Goal: Contribute content: Add original content to the website for others to see

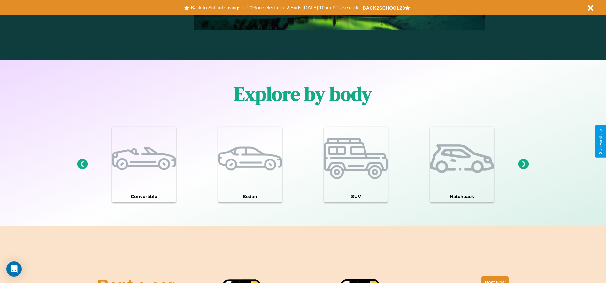
scroll to position [557, 0]
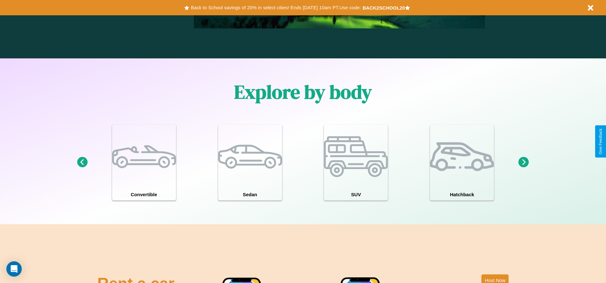
click at [523, 163] on icon at bounding box center [523, 162] width 11 height 11
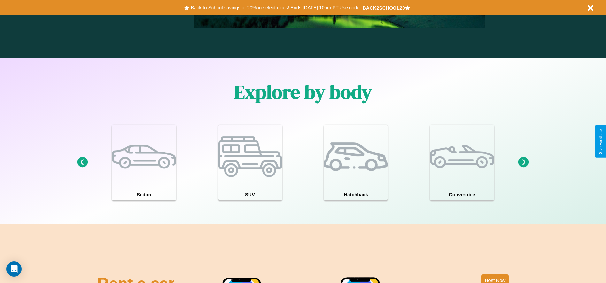
scroll to position [0, 0]
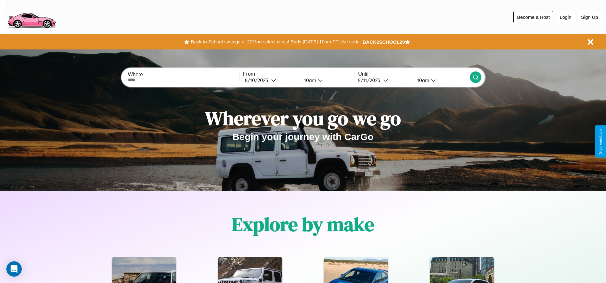
click at [533, 17] on button "Become a Host" at bounding box center [533, 17] width 40 height 12
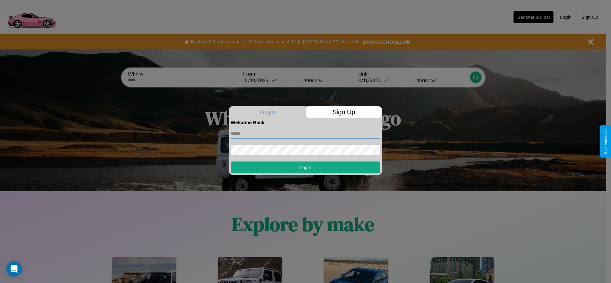
click at [305, 133] on input "text" at bounding box center [305, 133] width 149 height 10
type input "**********"
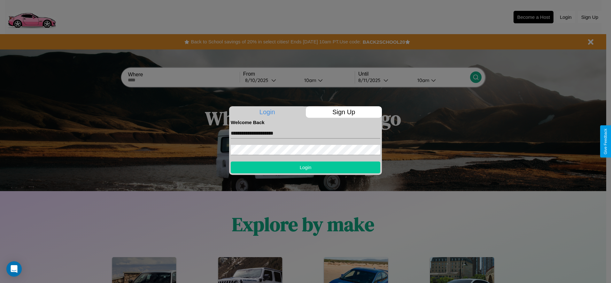
click at [305, 167] on button "Login" at bounding box center [305, 168] width 149 height 12
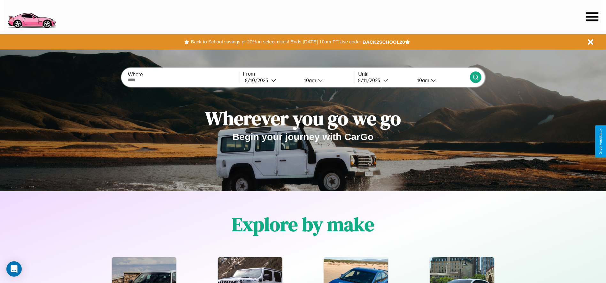
click at [592, 17] on icon at bounding box center [592, 16] width 12 height 9
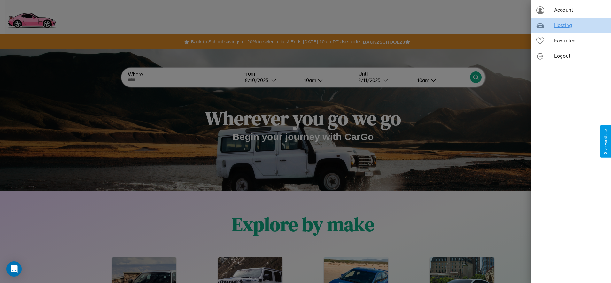
click at [571, 26] on span "Hosting" at bounding box center [580, 26] width 52 height 8
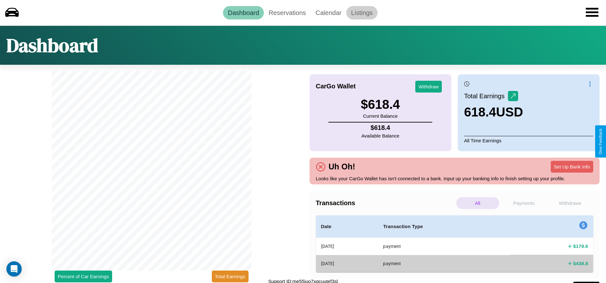
click at [361, 12] on link "Listings" at bounding box center [361, 12] width 31 height 13
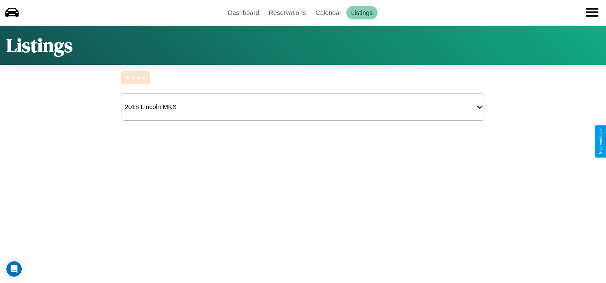
click at [135, 78] on div "Listing" at bounding box center [140, 77] width 14 height 5
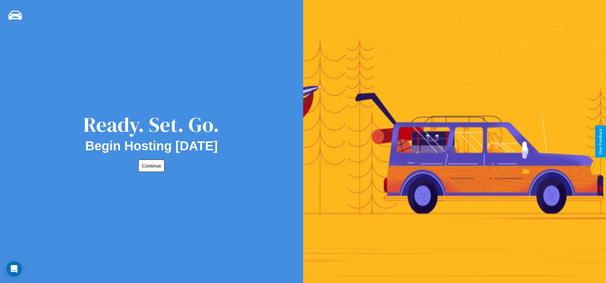
click at [150, 166] on button "Continue" at bounding box center [151, 166] width 26 height 12
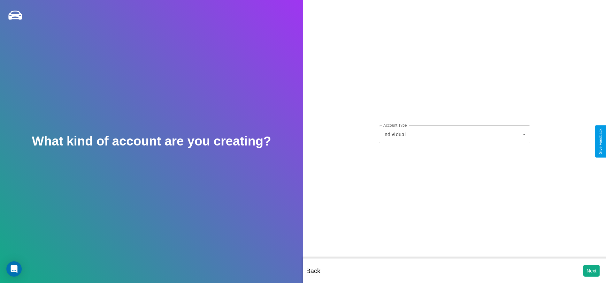
click at [454, 134] on body "**********" at bounding box center [303, 146] width 606 height 292
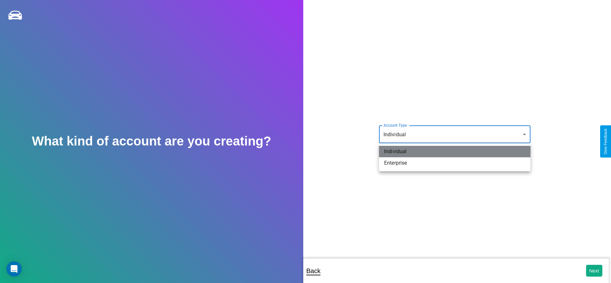
click at [454, 152] on li "Individual" at bounding box center [454, 151] width 151 height 11
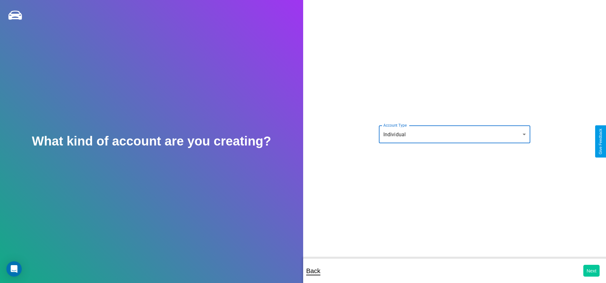
click at [591, 271] on button "Next" at bounding box center [591, 271] width 16 height 12
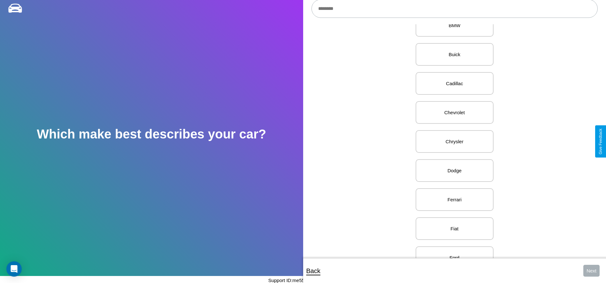
scroll to position [165, 0]
click at [452, 141] on p "Chrysler" at bounding box center [454, 141] width 64 height 9
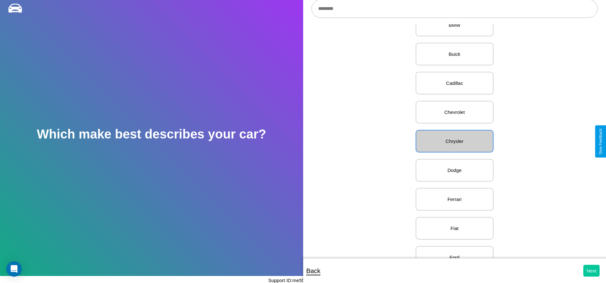
click at [591, 271] on button "Next" at bounding box center [591, 271] width 16 height 12
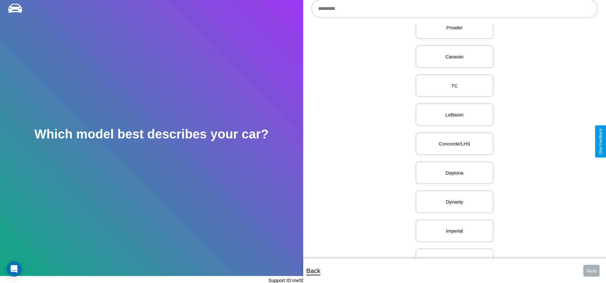
scroll to position [572, 0]
click at [452, 141] on p "Concorde/LHS" at bounding box center [454, 141] width 64 height 9
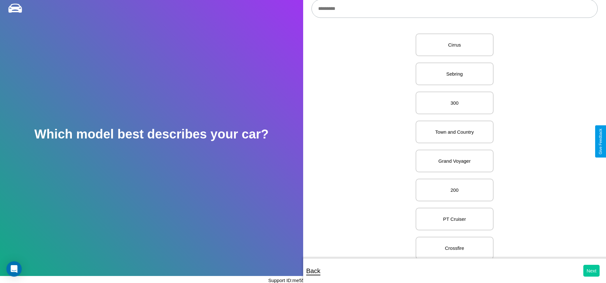
click at [591, 271] on button "Next" at bounding box center [591, 271] width 16 height 12
